Goal: Navigation & Orientation: Find specific page/section

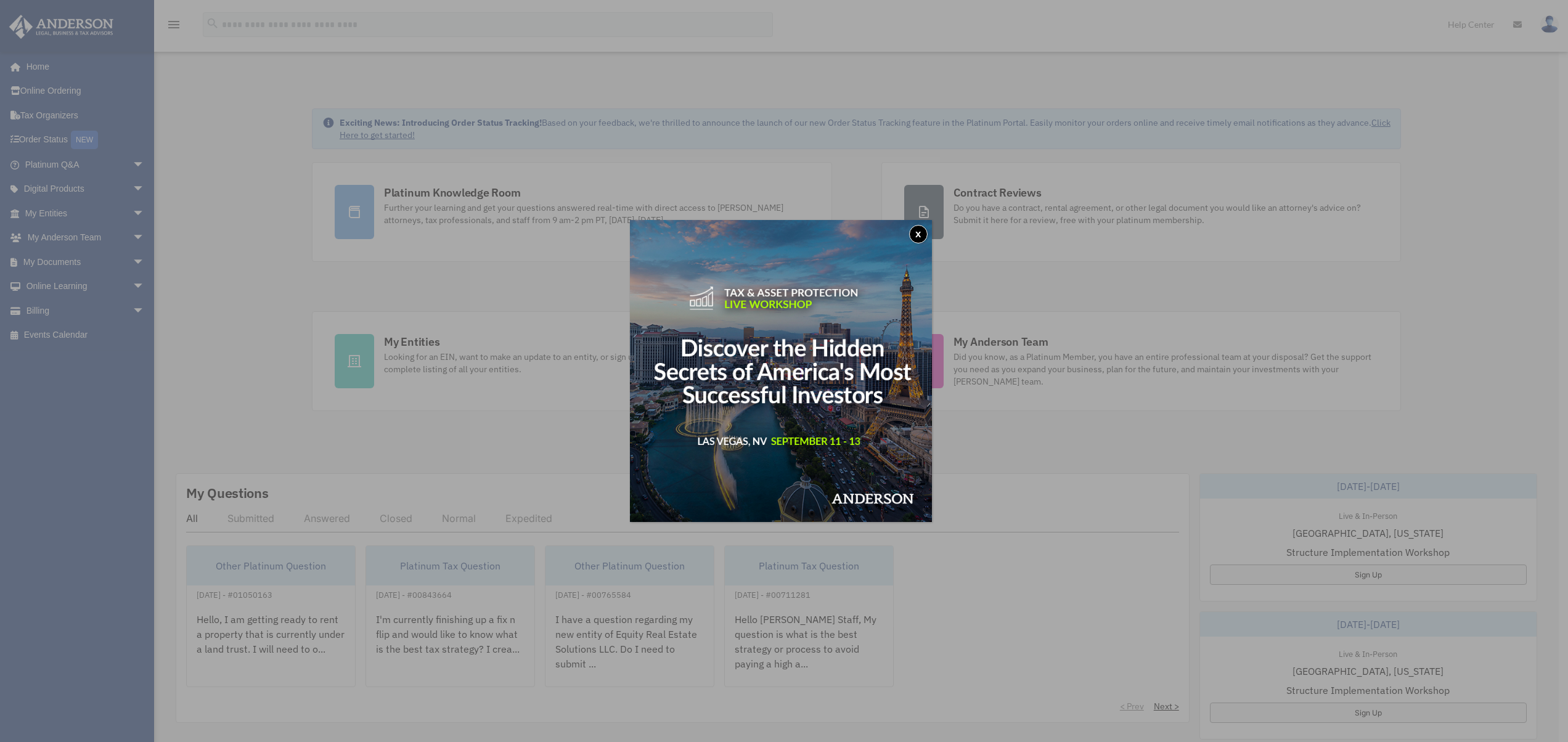
click at [922, 241] on button "x" at bounding box center [918, 234] width 19 height 19
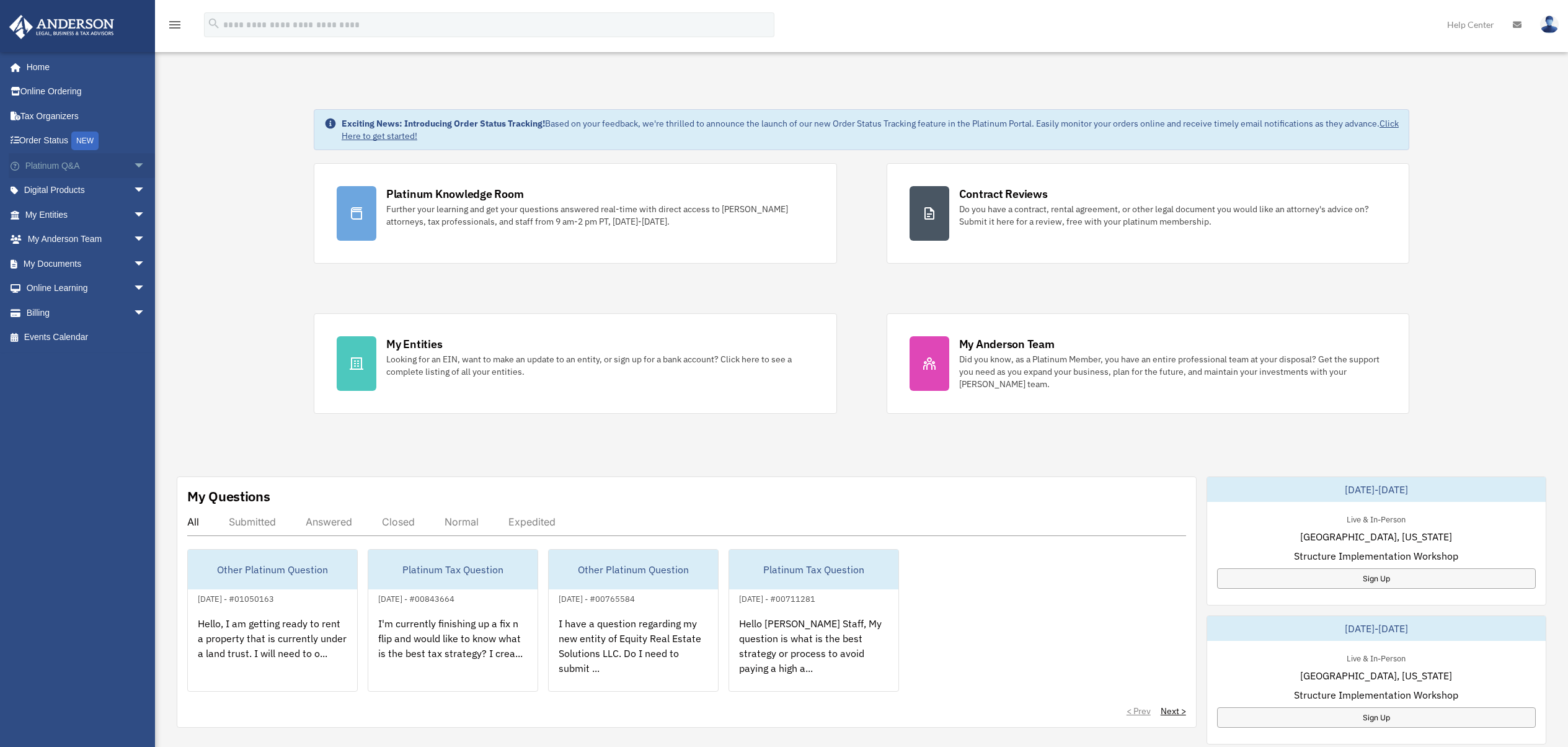
click at [69, 173] on link "Platinum Q&A arrow_drop_down" at bounding box center [86, 166] width 156 height 25
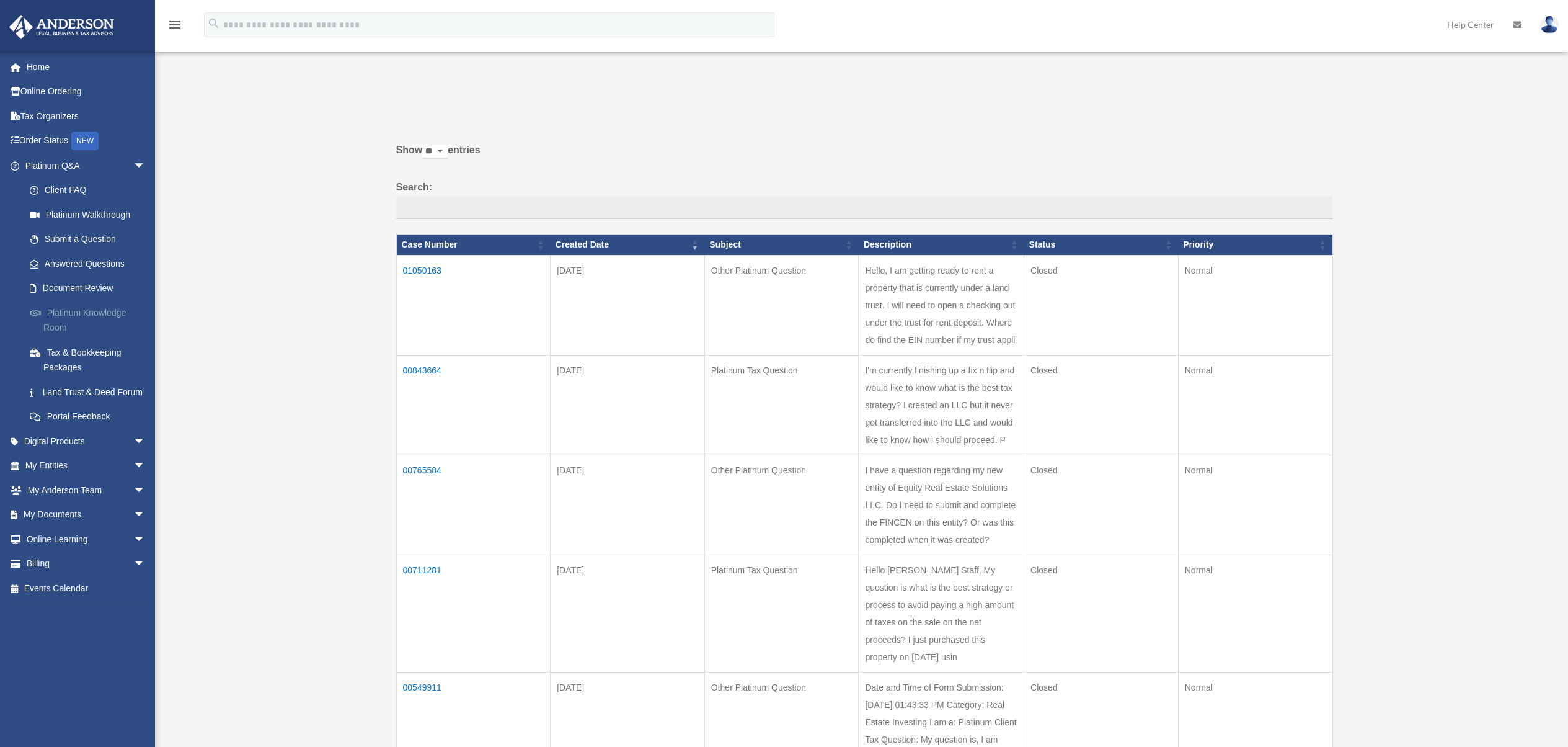
click at [86, 316] on link "Platinum Knowledge Room" at bounding box center [90, 320] width 147 height 40
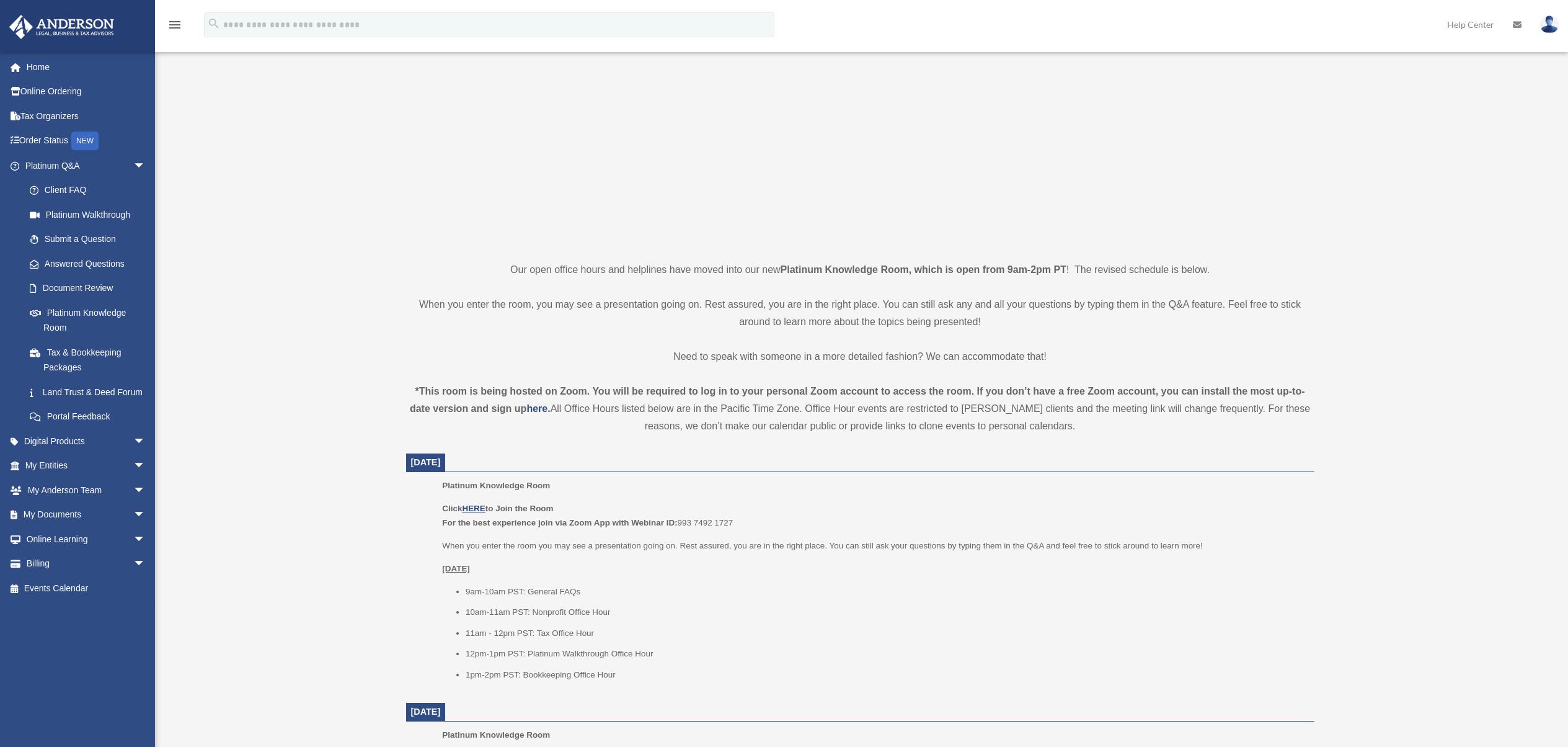
scroll to position [168, 0]
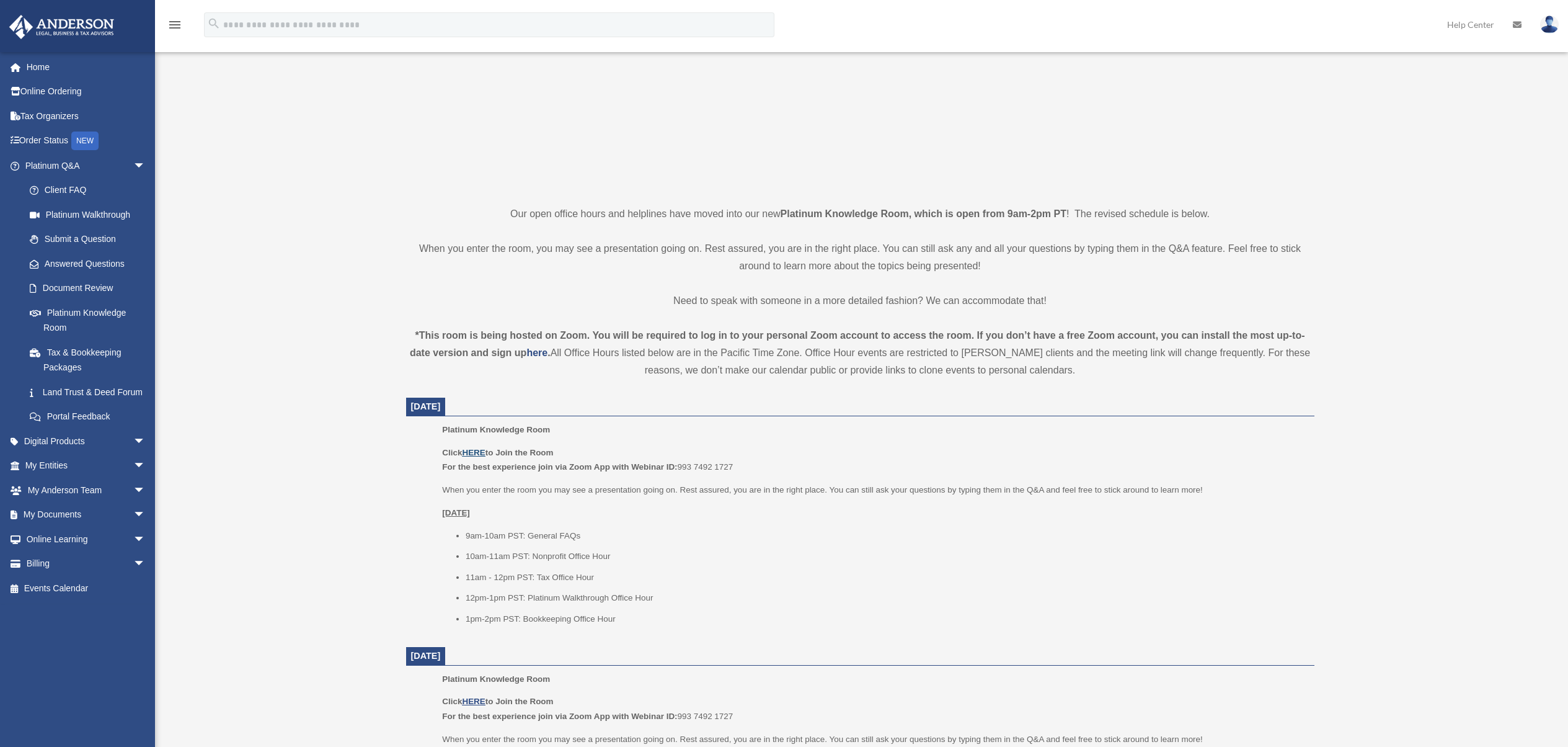
click at [477, 452] on u "HERE" at bounding box center [473, 453] width 23 height 9
